Goal: Information Seeking & Learning: Find specific fact

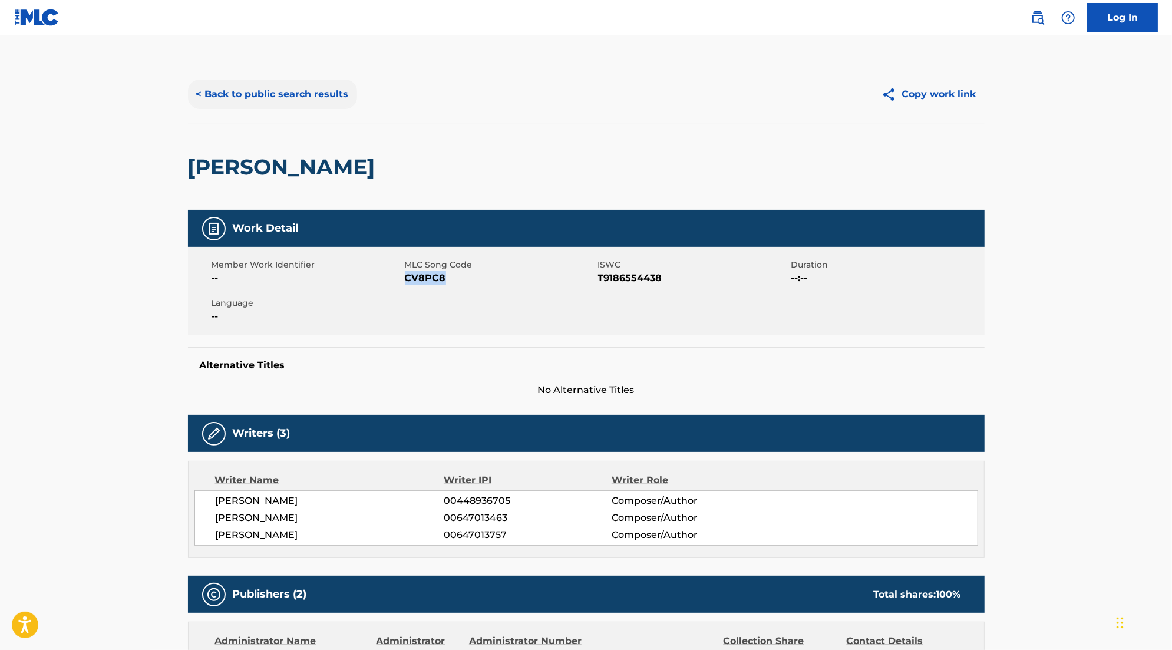
click at [298, 90] on button "< Back to public search results" at bounding box center [272, 94] width 169 height 29
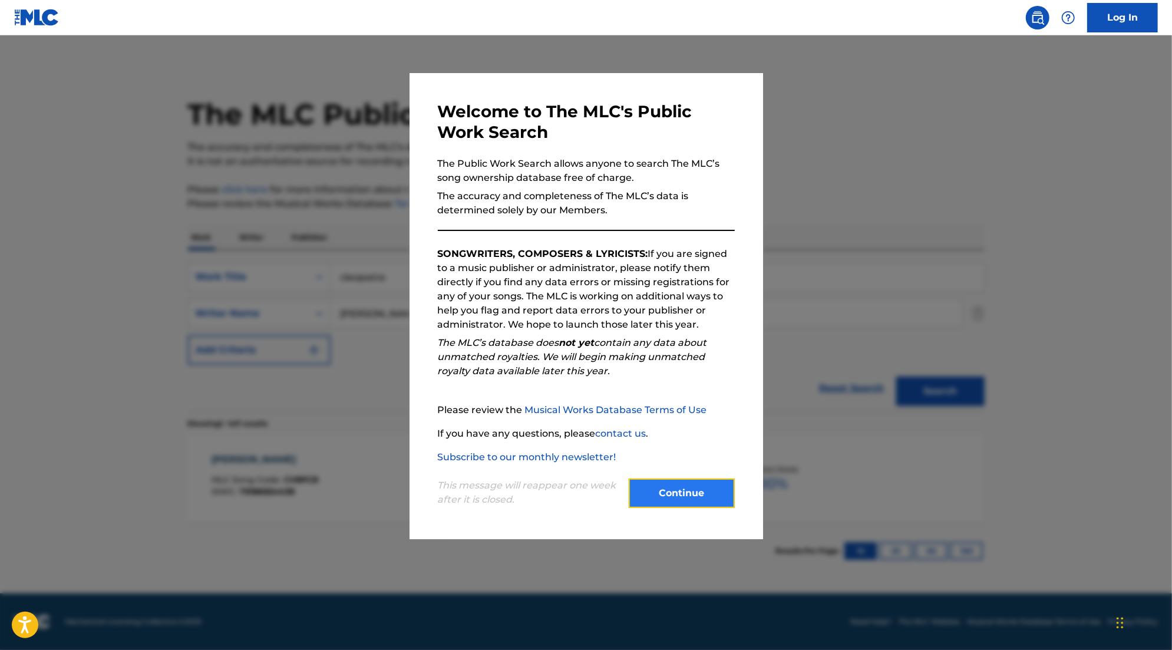
click at [685, 500] on button "Continue" at bounding box center [682, 493] width 106 height 29
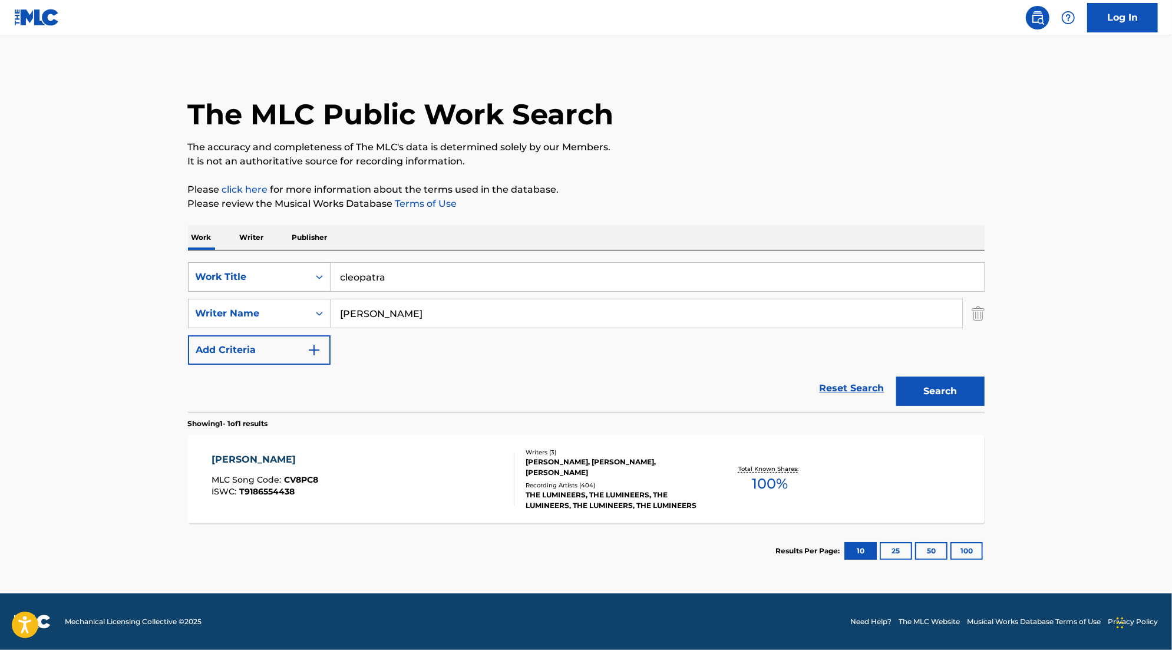
drag, startPoint x: 446, startPoint y: 283, endPoint x: 217, endPoint y: 284, distance: 228.1
click at [217, 281] on div "SearchWithCriteriae8a906aa-6557-4108-96f5-a84d3cf3f3a0 Work Title cleopatra" at bounding box center [586, 276] width 797 height 29
type input "m"
type input "nevermind"
drag, startPoint x: 476, startPoint y: 317, endPoint x: 166, endPoint y: 318, distance: 310.0
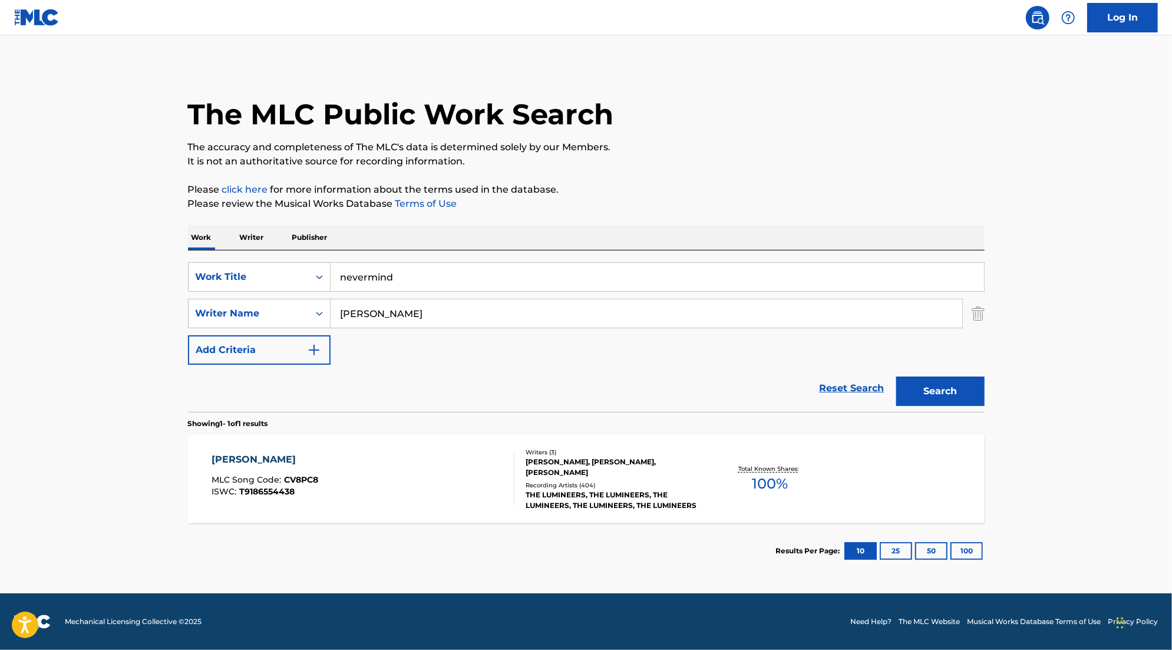
click at [166, 318] on main "The MLC Public Work Search The accuracy and completeness of The MLC's data is d…" at bounding box center [586, 314] width 1172 height 558
type input "[PERSON_NAME]"
click at [896, 377] on button "Search" at bounding box center [940, 391] width 88 height 29
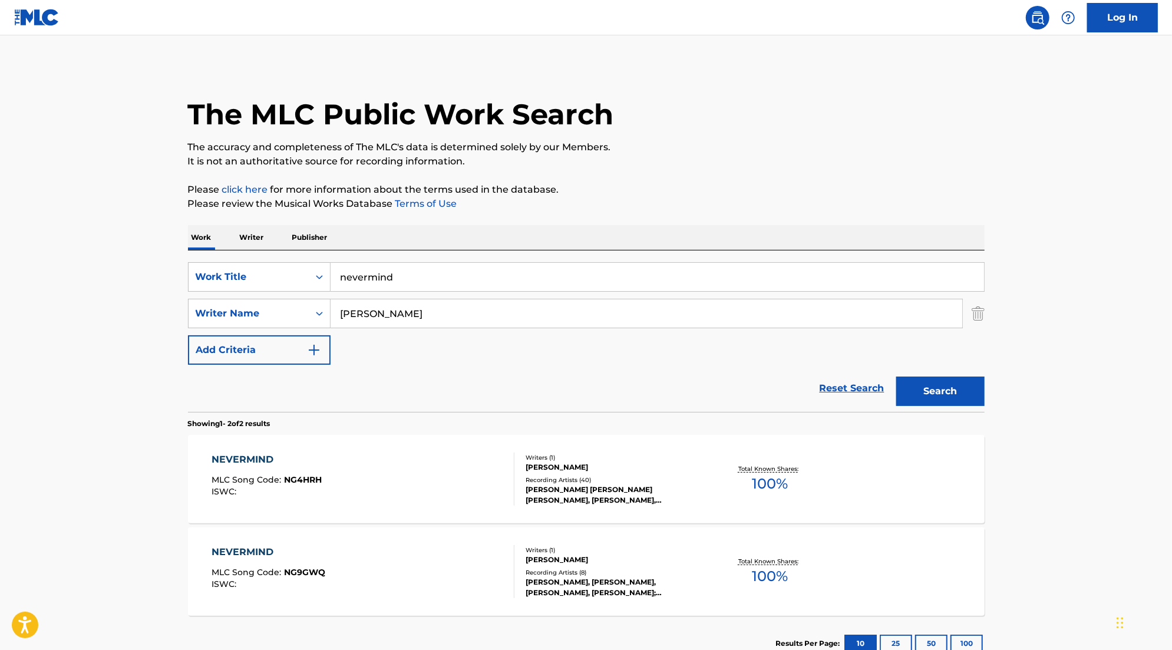
click at [629, 491] on div "[PERSON_NAME] [PERSON_NAME] [PERSON_NAME], [PERSON_NAME], [PERSON_NAME], [PERSO…" at bounding box center [615, 494] width 178 height 21
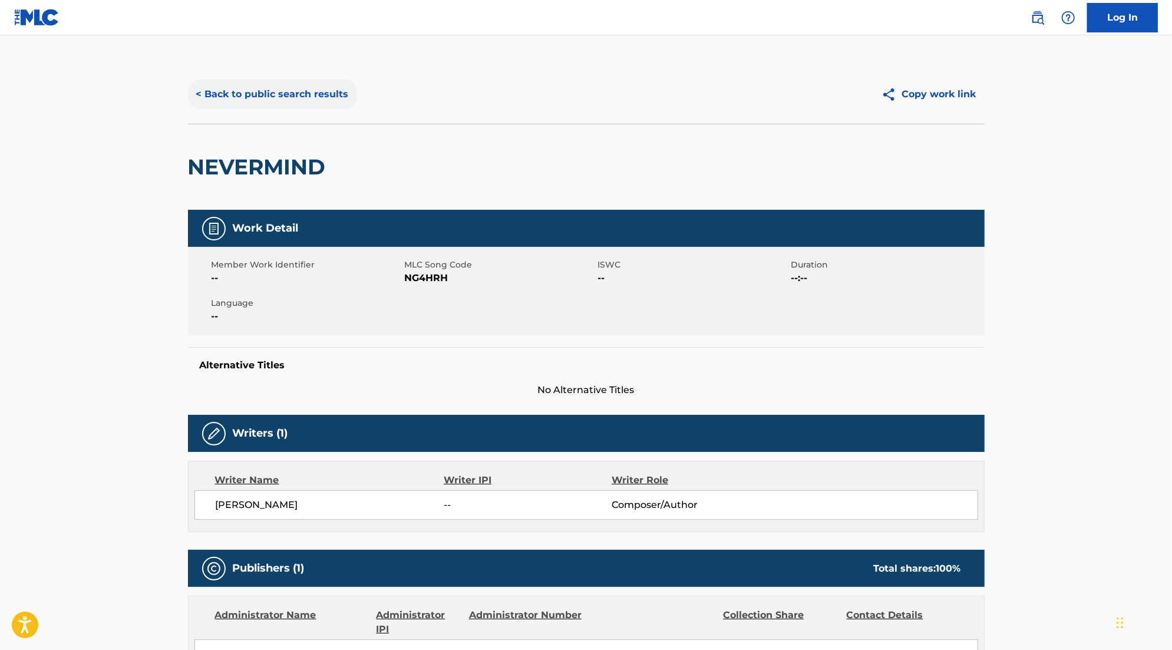
click at [329, 96] on button "< Back to public search results" at bounding box center [272, 94] width 169 height 29
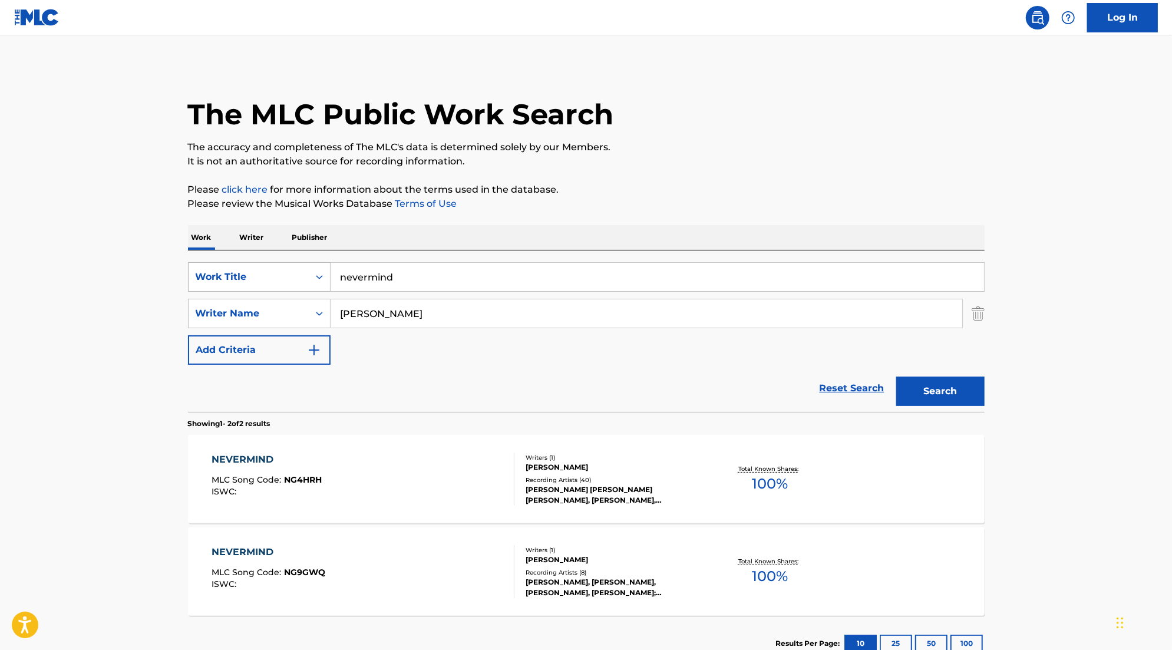
drag, startPoint x: 392, startPoint y: 314, endPoint x: 274, endPoint y: 289, distance: 120.6
click at [276, 289] on div "SearchWithCriteriae8a906aa-6557-4108-96f5-a84d3cf3f3a0 Work Title nevermind Sea…" at bounding box center [586, 313] width 797 height 103
click at [602, 573] on div "Recording Artists ( 8 )" at bounding box center [615, 572] width 178 height 9
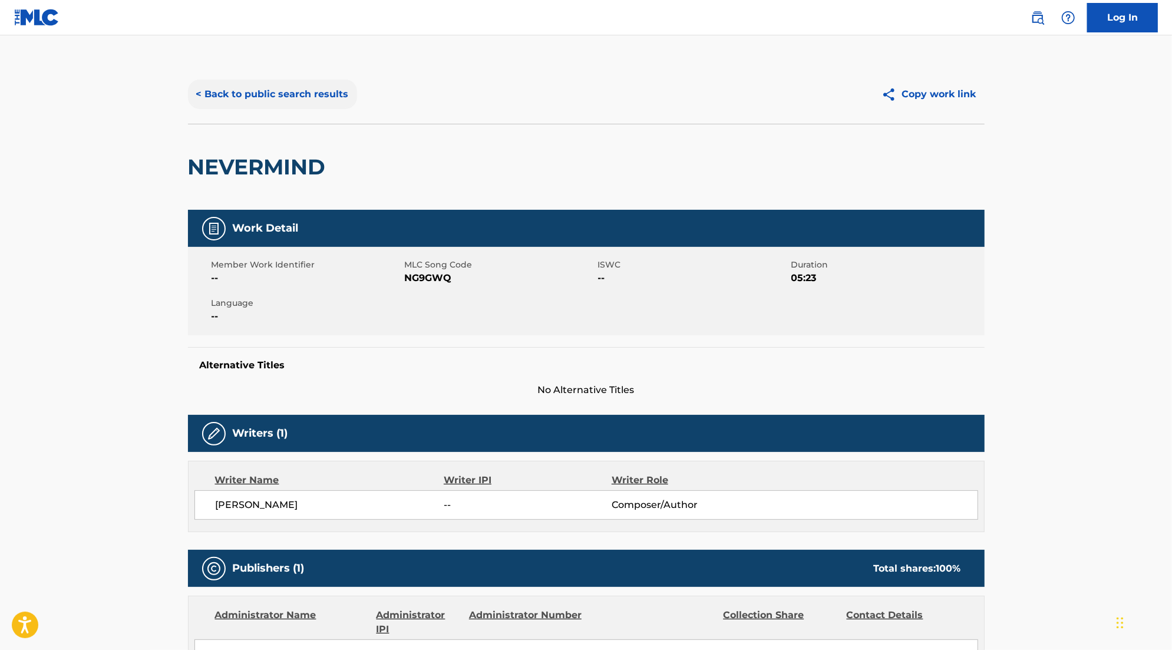
click at [235, 95] on button "< Back to public search results" at bounding box center [272, 94] width 169 height 29
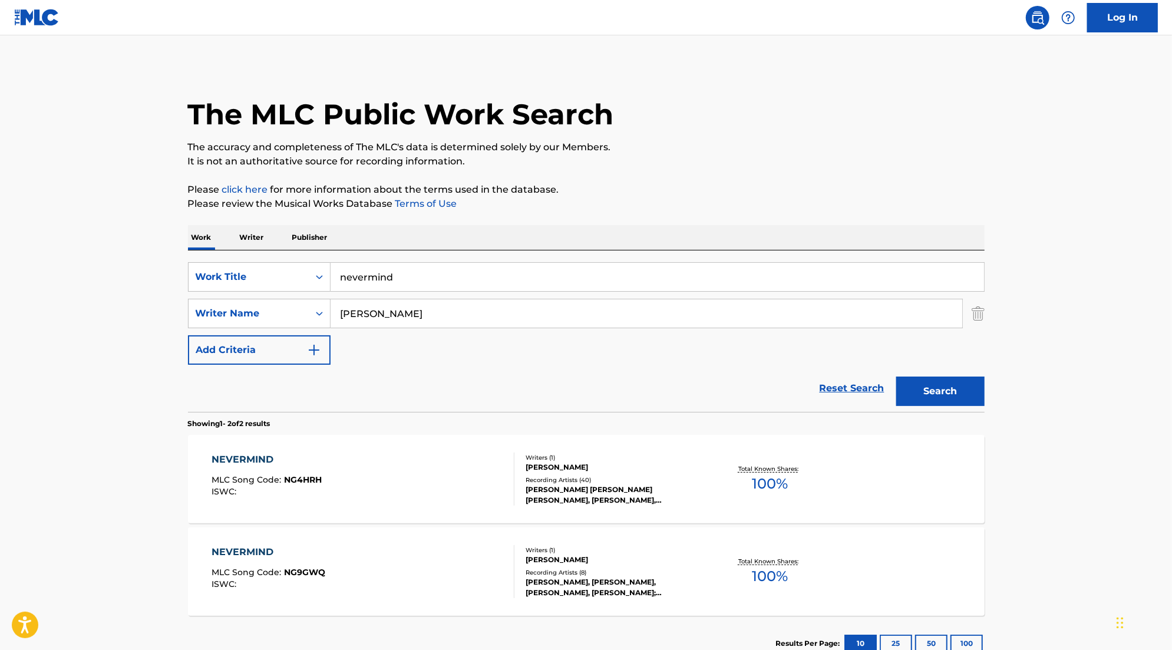
drag, startPoint x: 398, startPoint y: 301, endPoint x: 434, endPoint y: 332, distance: 47.6
click at [434, 332] on div "SearchWithCriteriae8a906aa-6557-4108-96f5-a84d3cf3f3a0 Work Title nevermind Sea…" at bounding box center [586, 313] width 797 height 103
paste input "[PERSON_NAME]"
type input "[PERSON_NAME]"
click at [943, 389] on button "Search" at bounding box center [940, 391] width 88 height 29
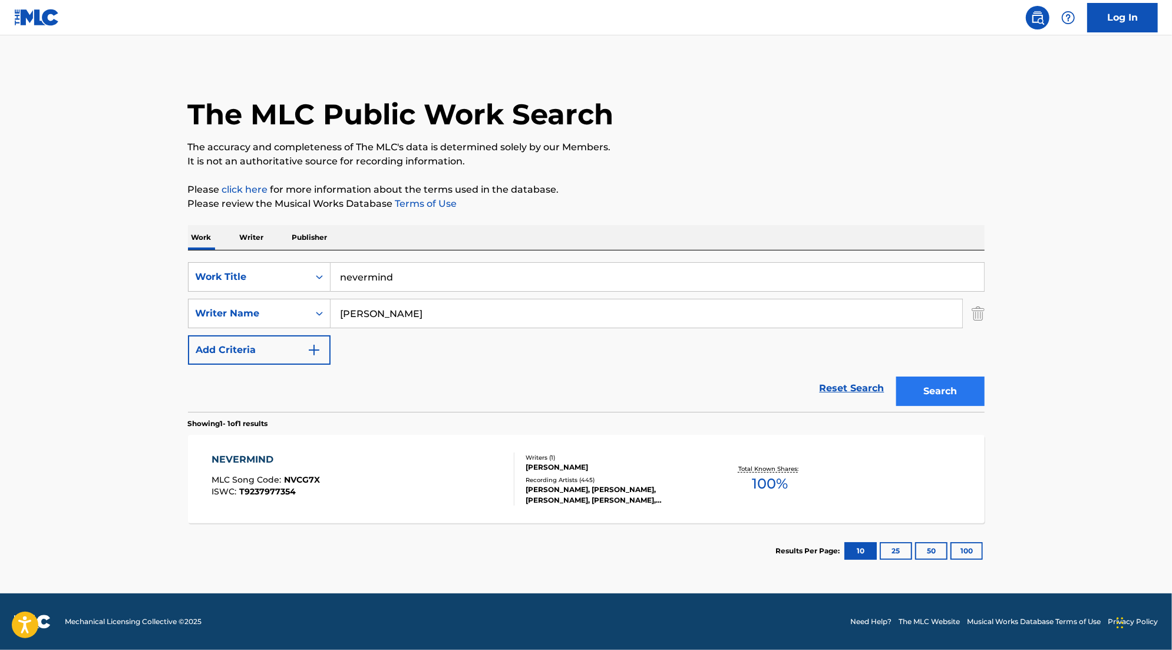
click at [639, 484] on div "[PERSON_NAME], [PERSON_NAME], [PERSON_NAME], [PERSON_NAME], [PERSON_NAME]" at bounding box center [615, 494] width 178 height 21
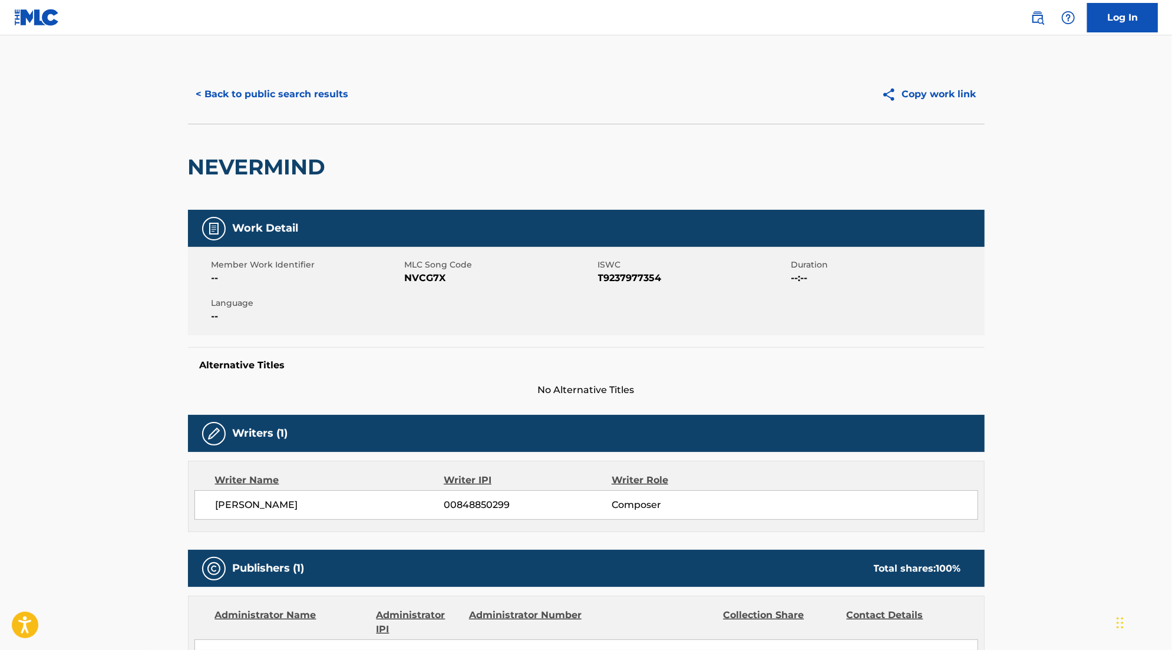
drag, startPoint x: 943, startPoint y: 389, endPoint x: 480, endPoint y: 279, distance: 476.0
click at [480, 279] on span "NVCG7X" at bounding box center [500, 278] width 190 height 14
drag, startPoint x: 480, startPoint y: 279, endPoint x: 419, endPoint y: 283, distance: 61.4
click at [419, 283] on span "NVCG7X" at bounding box center [500, 278] width 190 height 14
drag, startPoint x: 419, startPoint y: 283, endPoint x: 489, endPoint y: 275, distance: 70.7
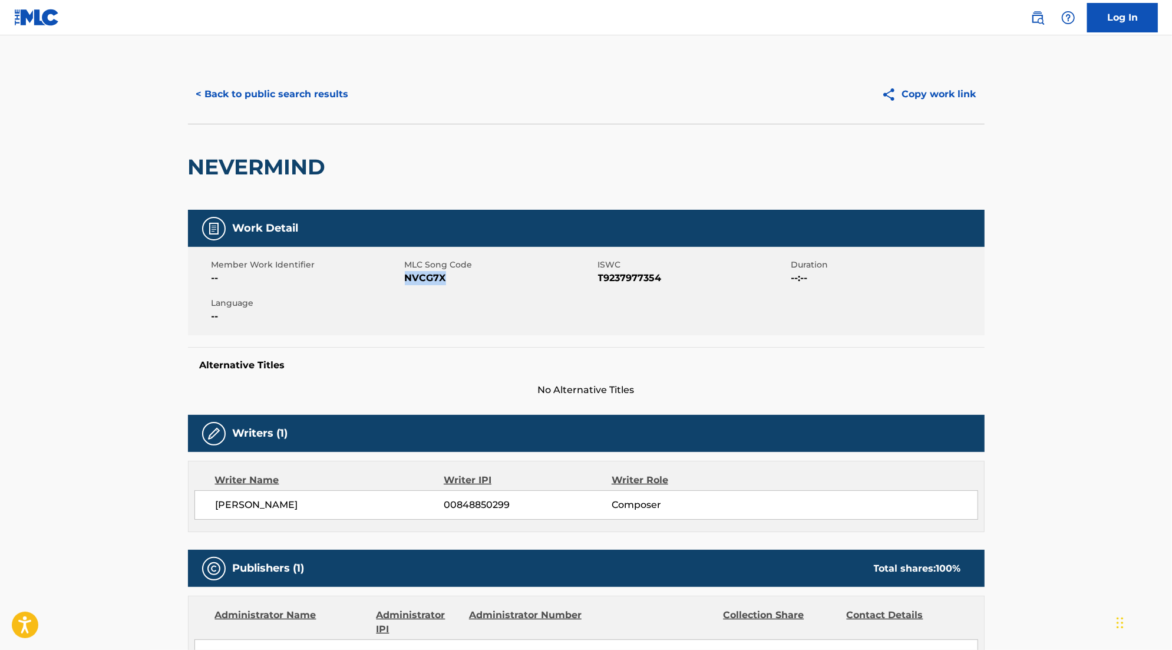
click at [489, 275] on span "NVCG7X" at bounding box center [500, 278] width 190 height 14
copy span "NVCG7X"
